Goal: Task Accomplishment & Management: Manage account settings

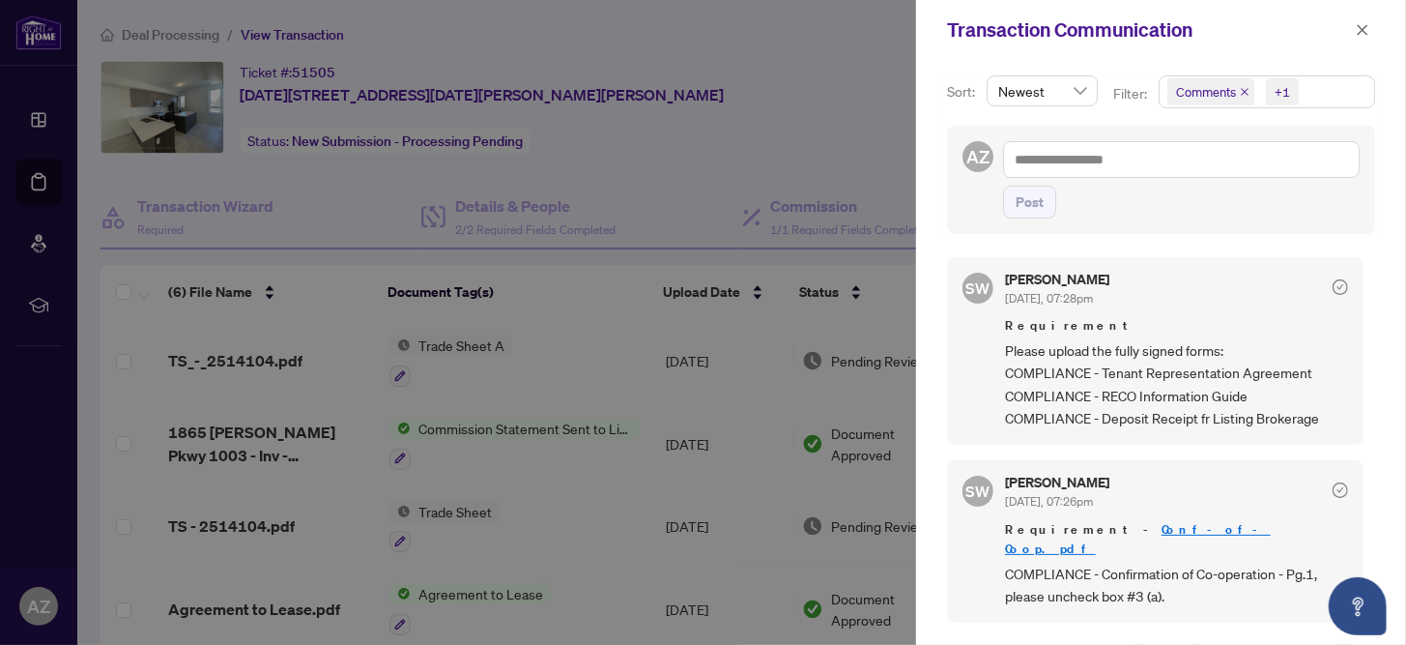
click at [828, 101] on div at bounding box center [703, 322] width 1406 height 645
click at [1365, 32] on icon "close" at bounding box center [1363, 29] width 11 height 11
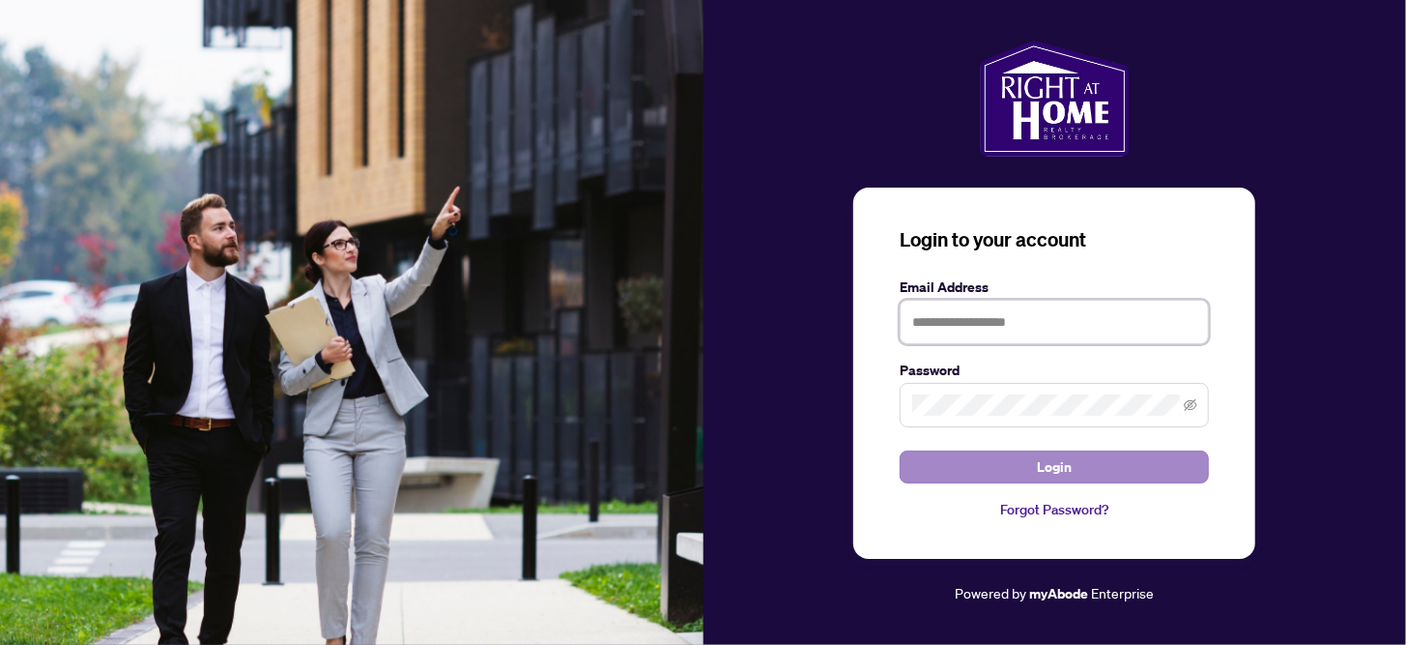
type input "**********"
click at [1046, 468] on span "Login" at bounding box center [1054, 466] width 35 height 31
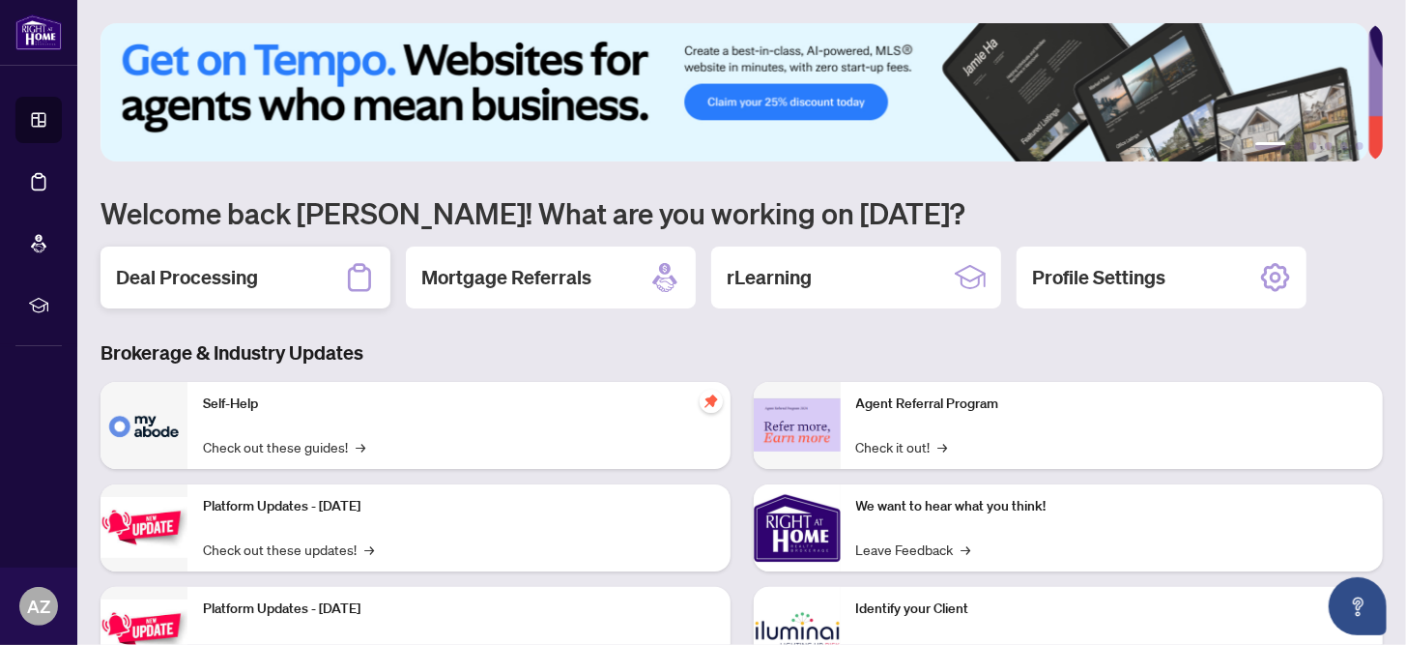
click at [221, 273] on div "Deal Processing" at bounding box center [246, 277] width 290 height 62
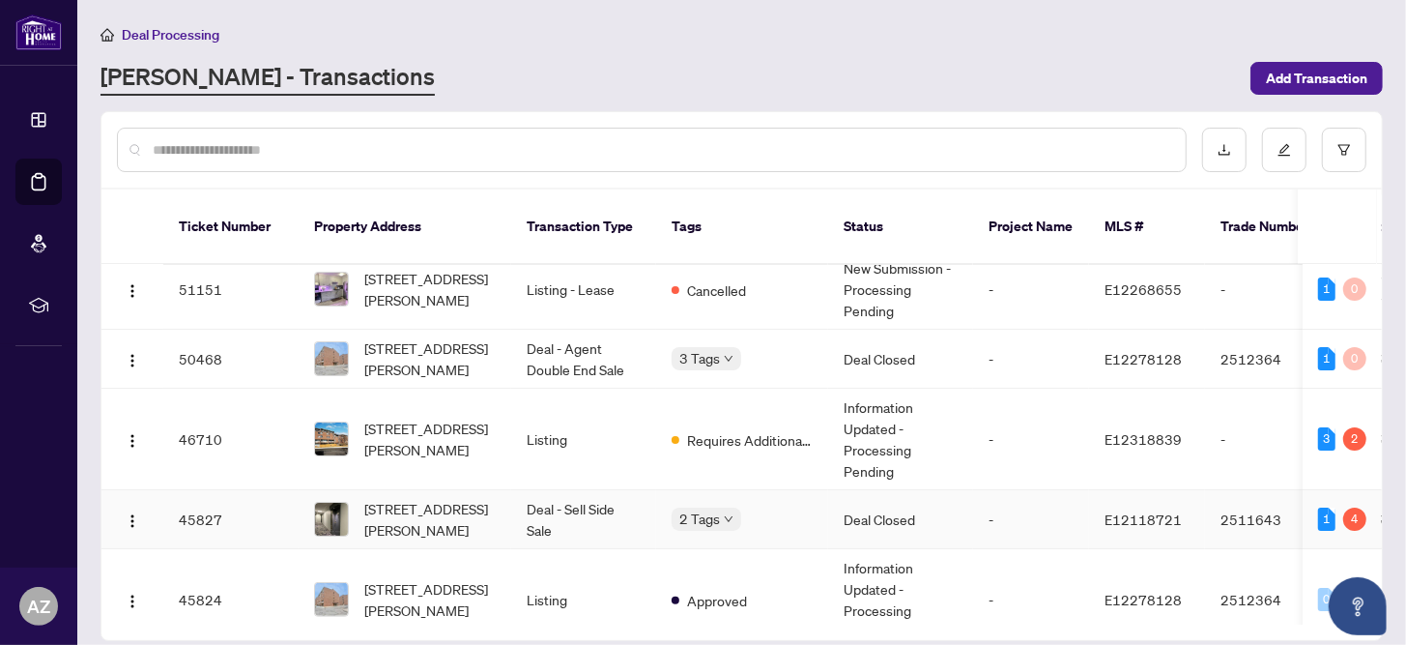
scroll to position [290, 0]
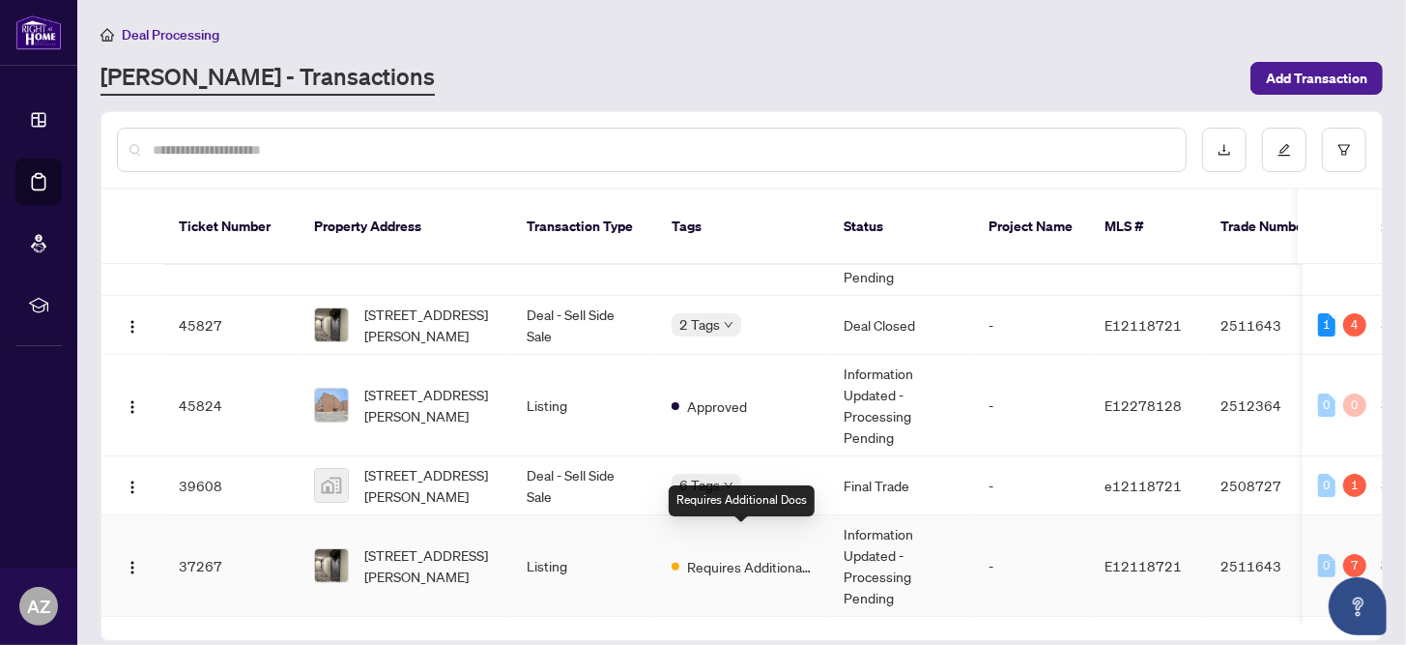
click at [782, 556] on span "Requires Additional Docs" at bounding box center [750, 566] width 126 height 21
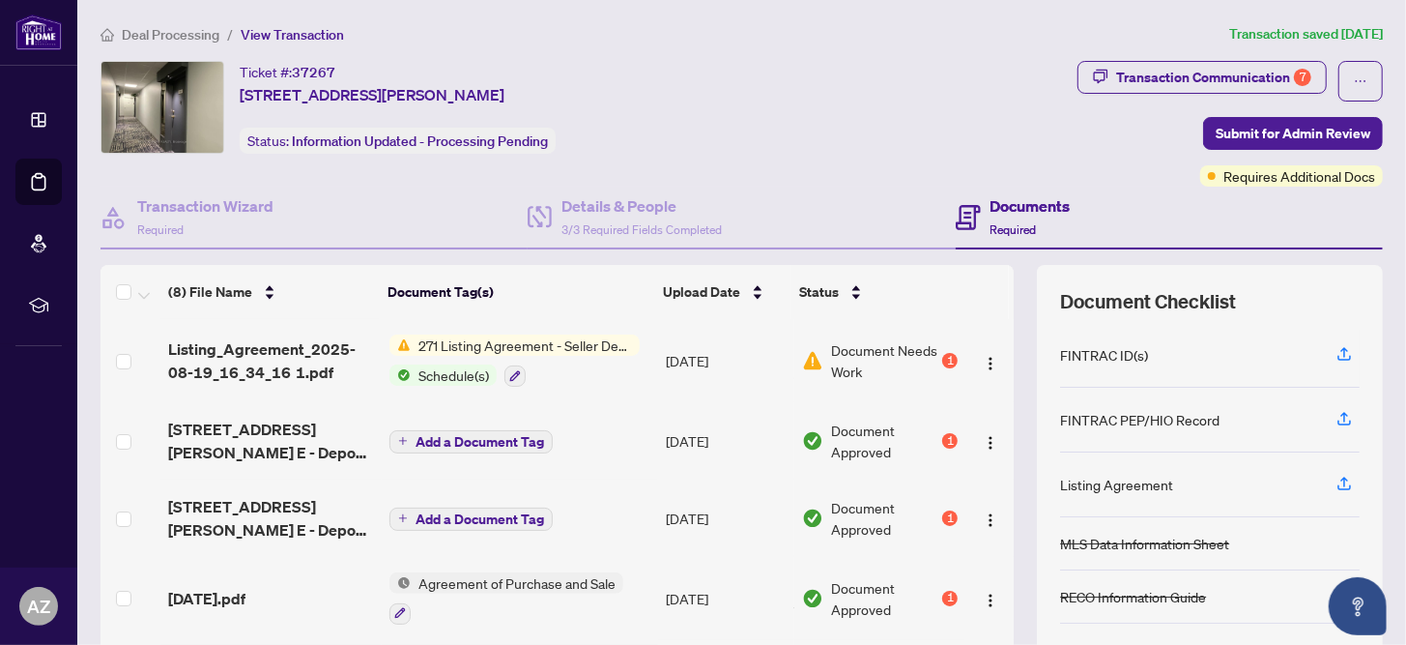
click at [552, 345] on span "271 Listing Agreement - Seller Designated Representation Agreement Authority to…" at bounding box center [525, 344] width 229 height 21
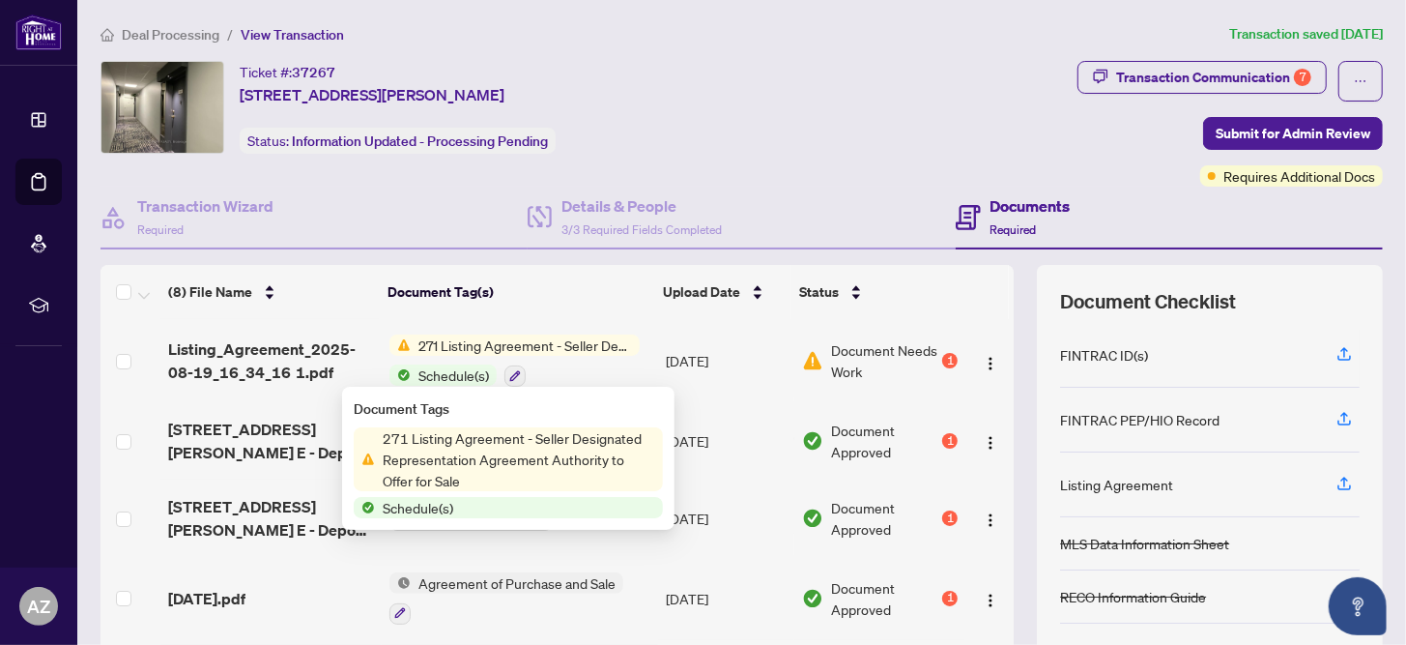
click at [835, 172] on div "Ticket #: 37267 604-4062 Lawrence Ave, Toronto, Ontario M1E 4V5, Canada Status:…" at bounding box center [585, 124] width 977 height 126
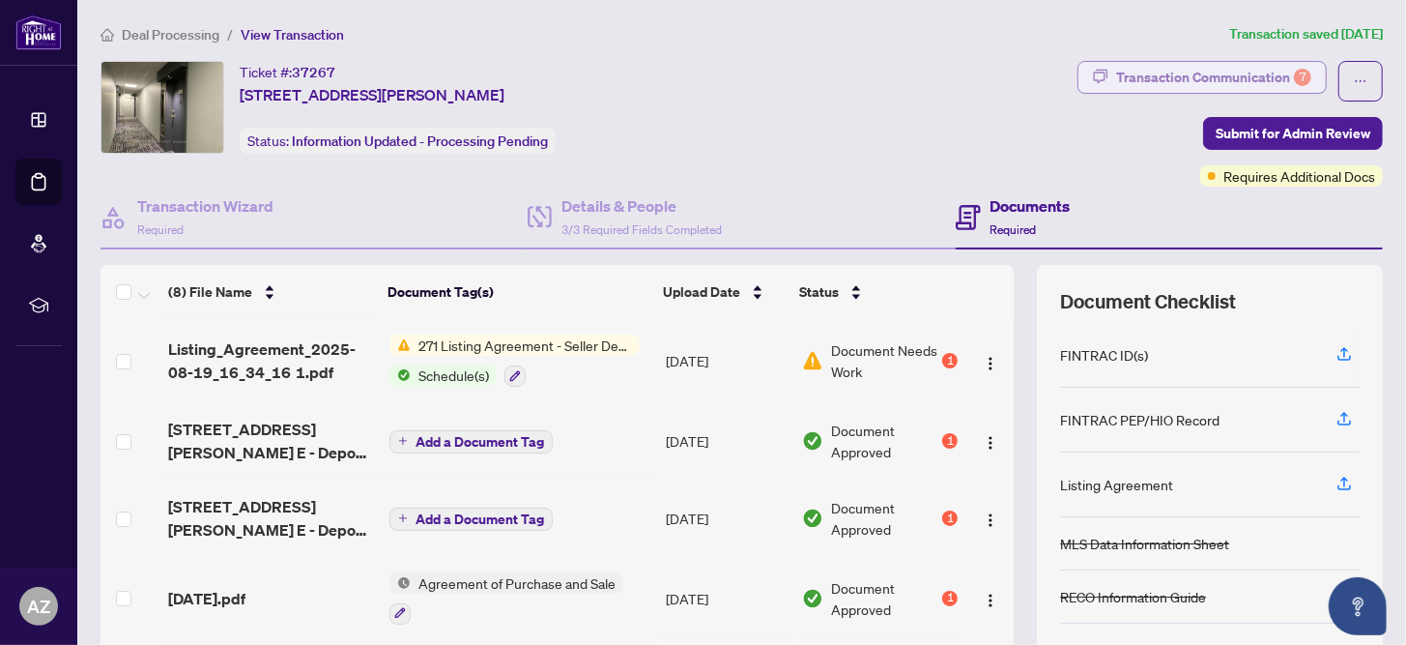
click at [1187, 72] on div "Transaction Communication 7" at bounding box center [1213, 77] width 195 height 31
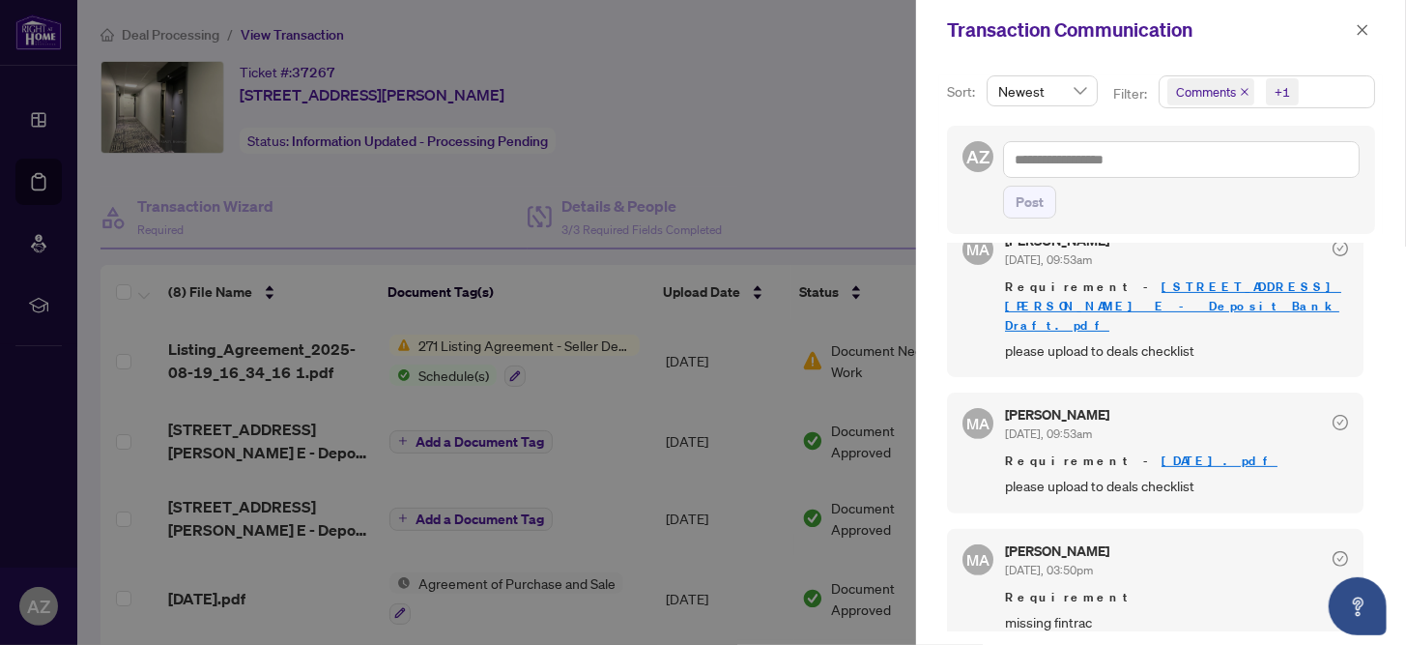
scroll to position [611, 0]
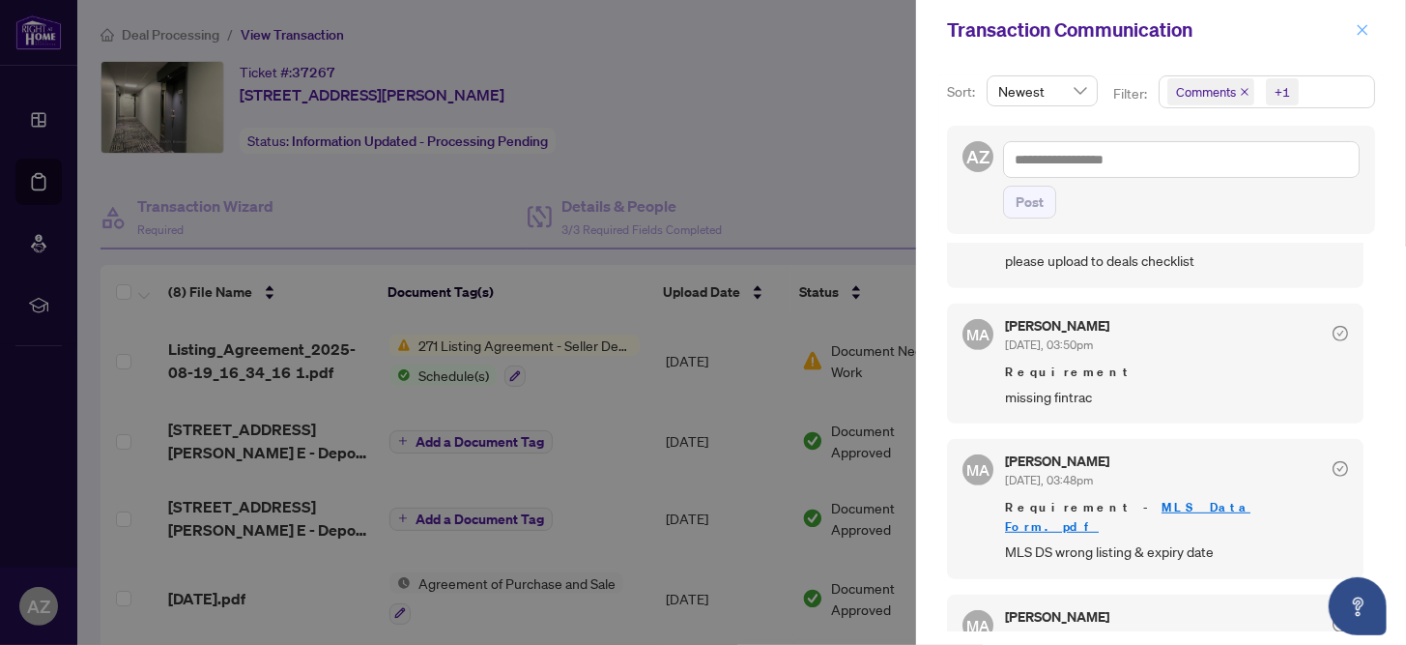
click at [1358, 28] on icon "close" at bounding box center [1363, 30] width 14 height 14
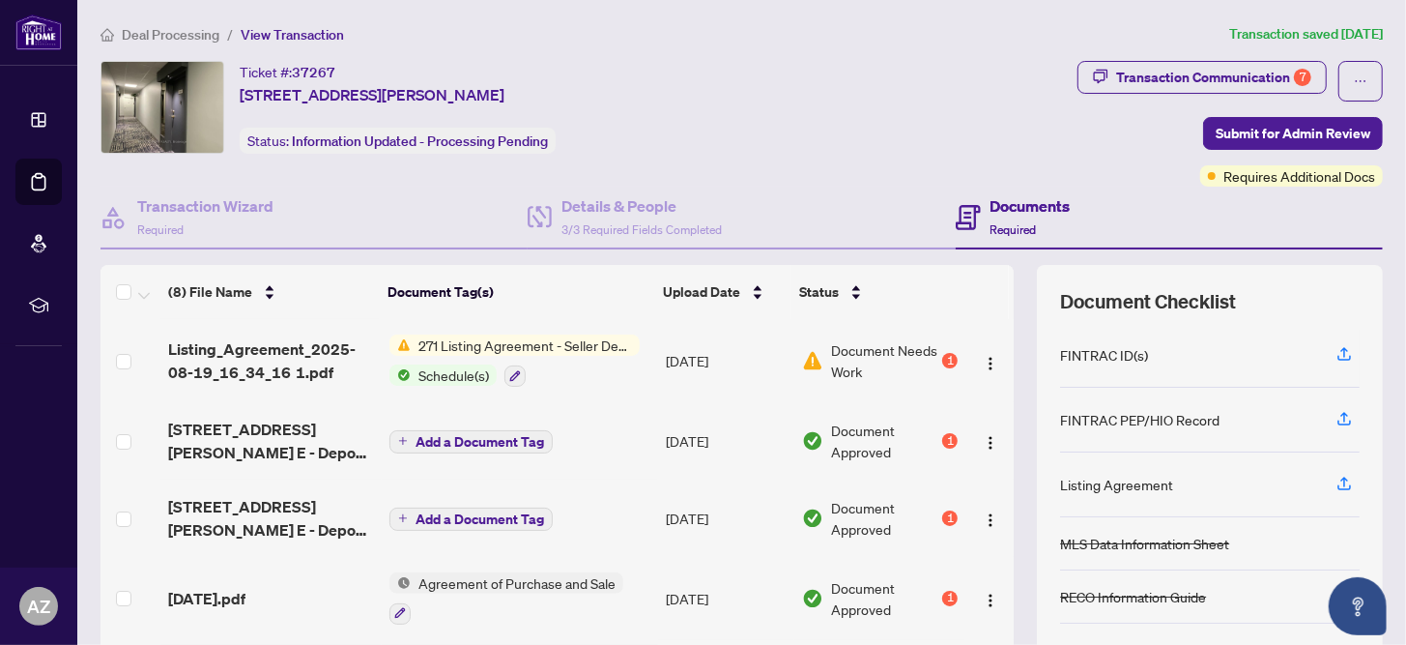
click at [1285, 187] on div "Documents Required" at bounding box center [1169, 218] width 427 height 63
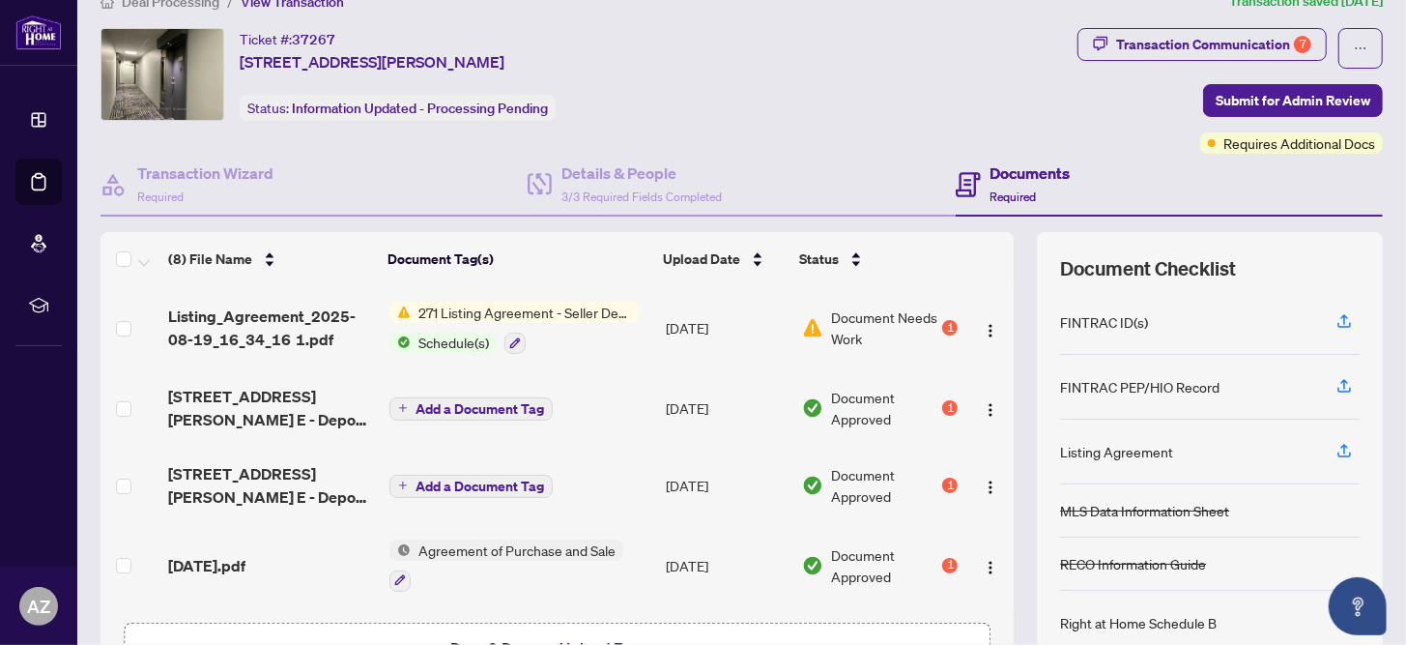
scroll to position [0, 0]
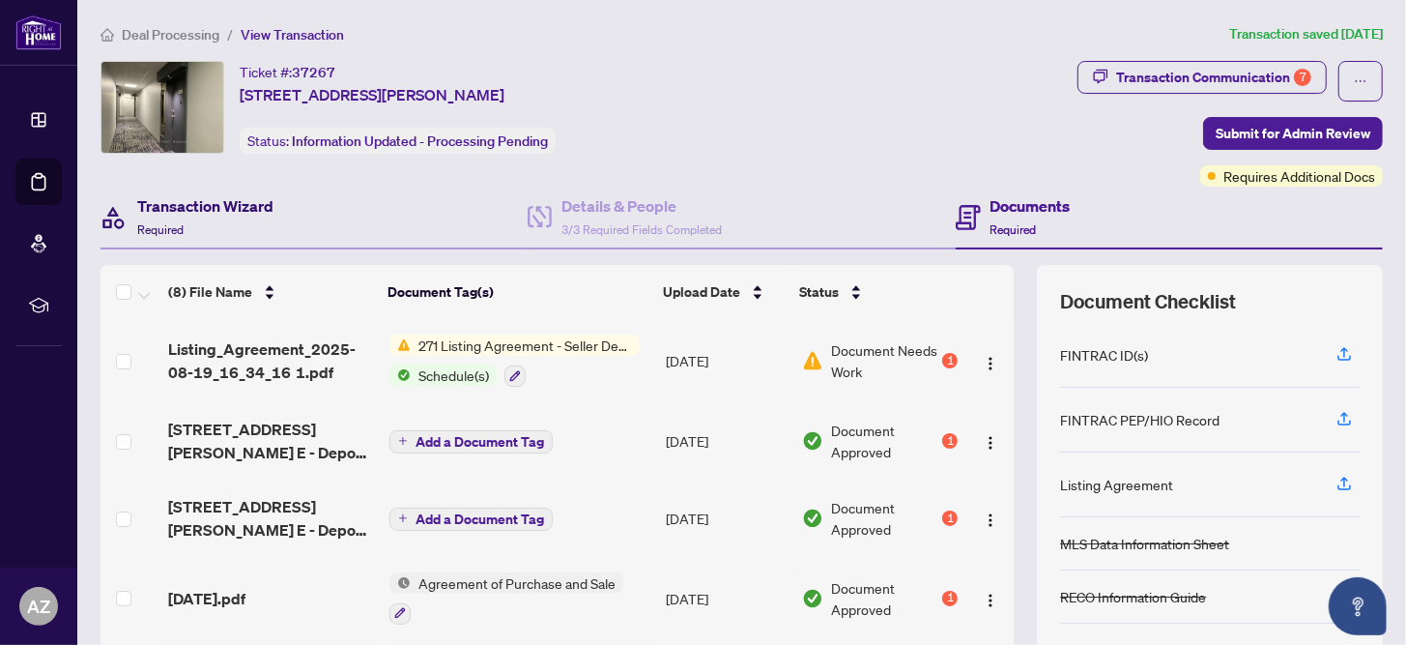
click at [217, 206] on h4 "Transaction Wizard" at bounding box center [205, 205] width 136 height 23
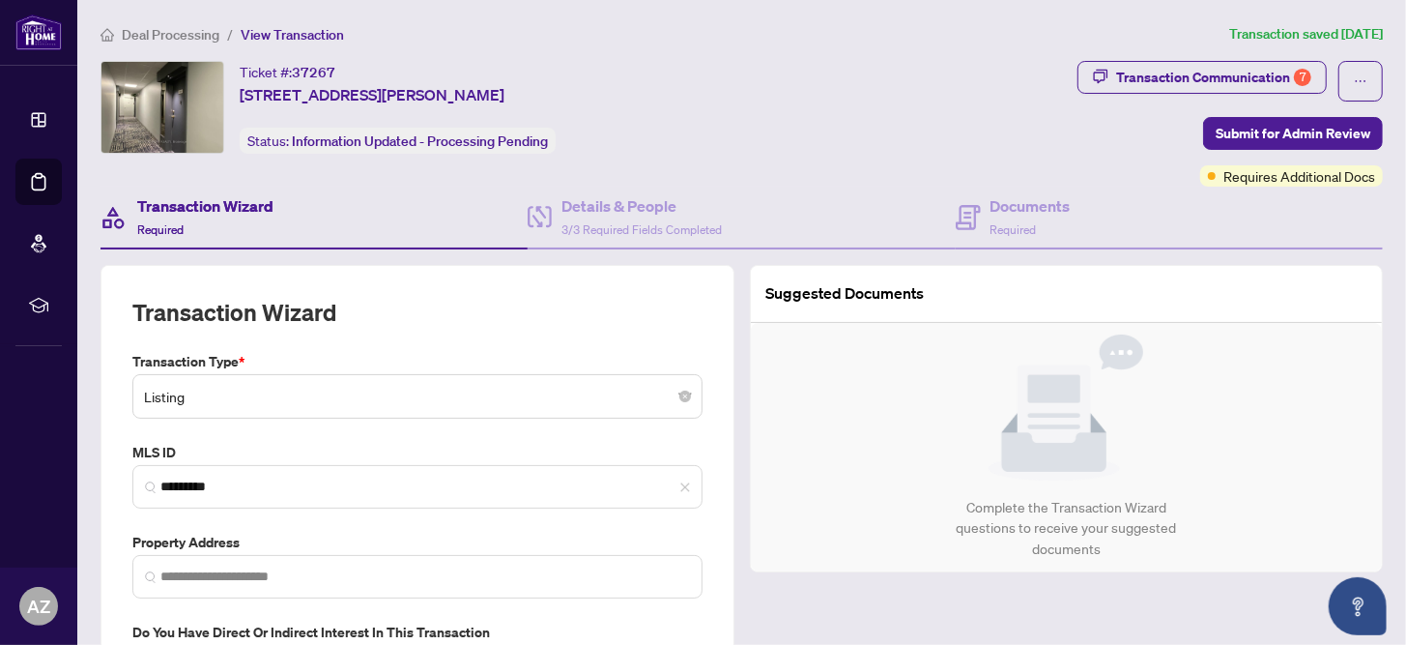
type input "**********"
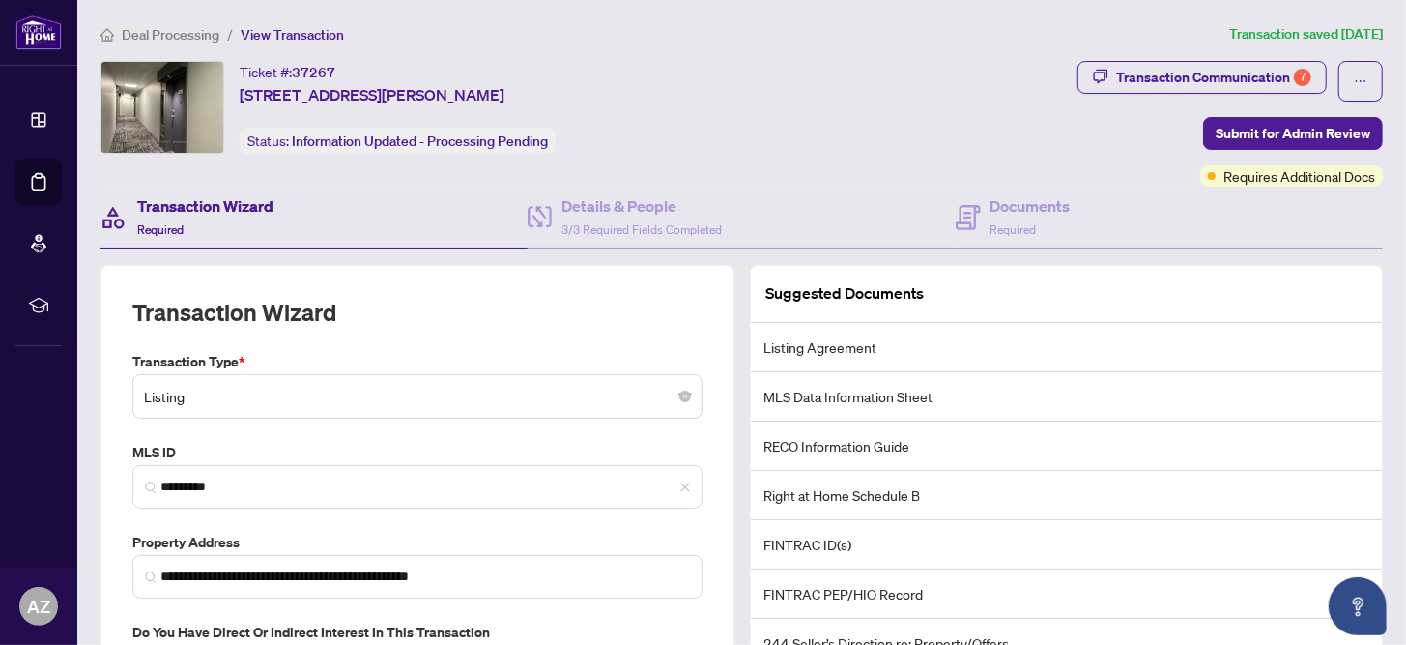
click at [181, 31] on span "Deal Processing" at bounding box center [171, 34] width 98 height 17
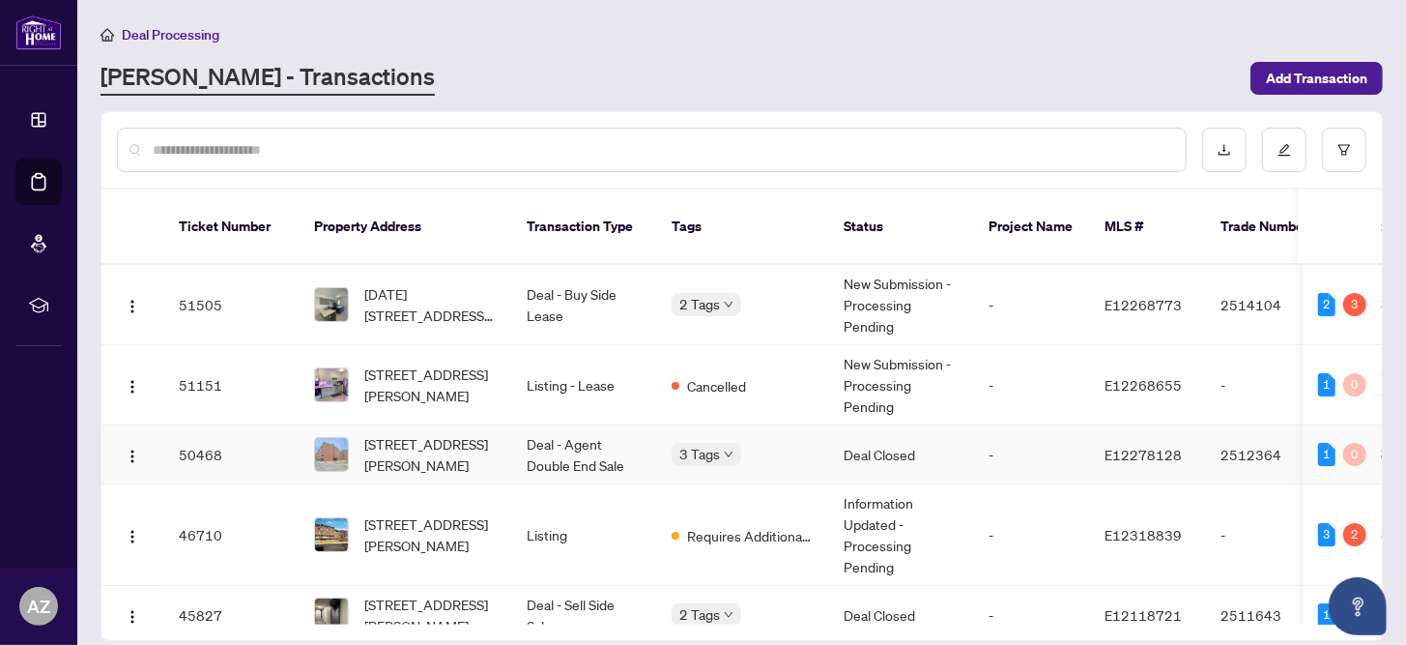
click at [898, 435] on td "Deal Closed" at bounding box center [900, 454] width 145 height 59
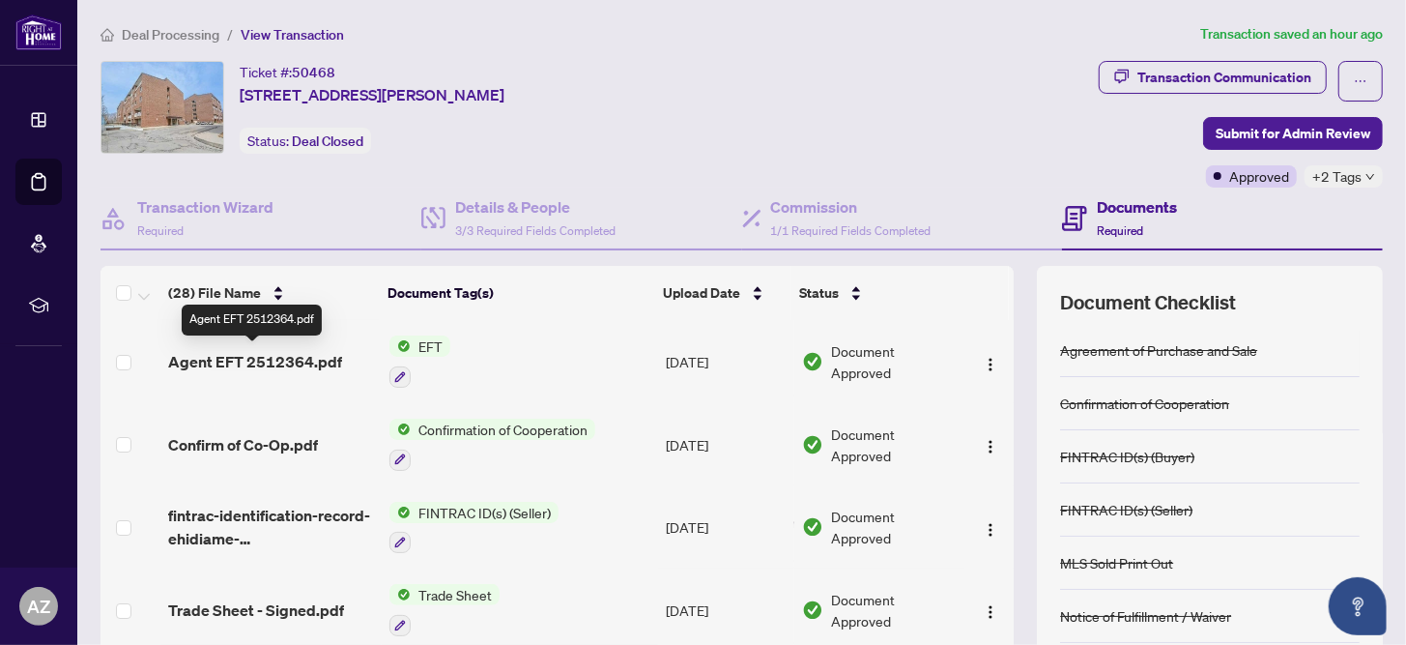
click at [325, 363] on span "Agent EFT 2512364.pdf" at bounding box center [255, 361] width 174 height 23
